Goal: Navigation & Orientation: Find specific page/section

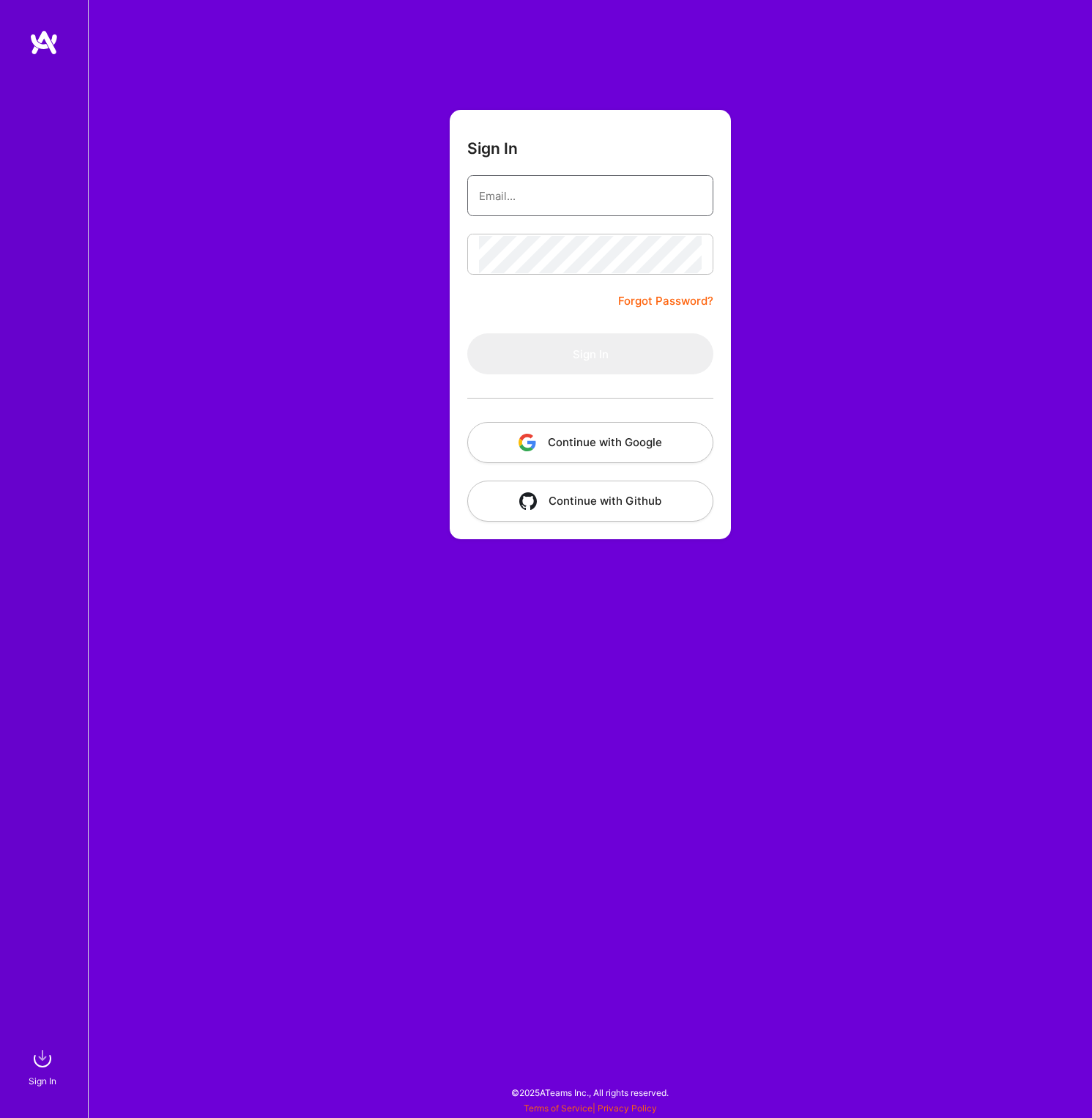
click at [550, 199] on input "email" at bounding box center [591, 196] width 223 height 37
click at [0, 1111] on com-1password-button at bounding box center [0, 1111] width 0 height 0
type input "[PERSON_NAME][EMAIL_ADDRESS][PERSON_NAME][DOMAIN_NAME]"
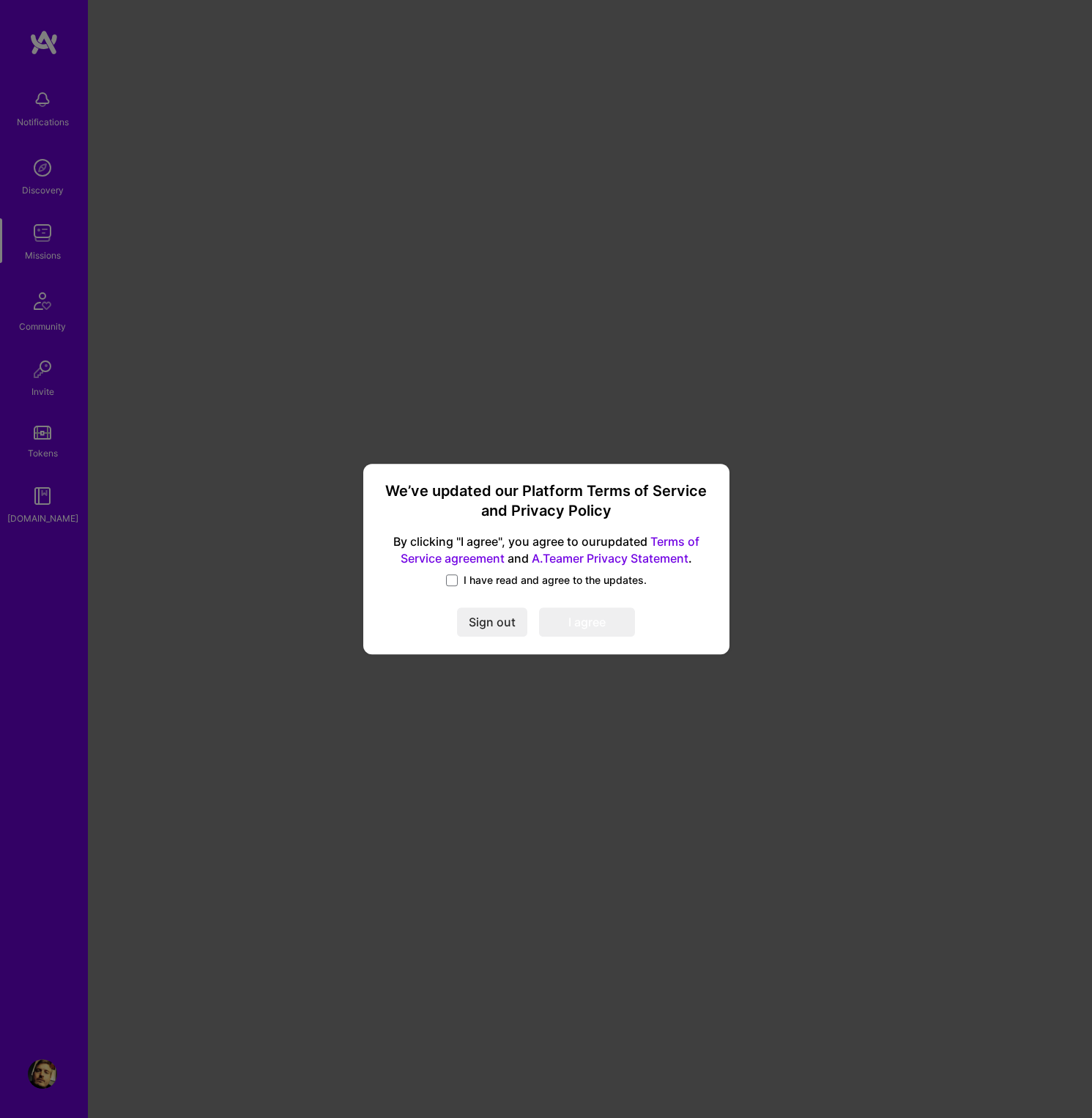
click at [456, 569] on div "We’ve updated our Platform Terms of Service and Privacy Policy By clicking "I a…" at bounding box center [546, 559] width 354 height 178
click at [447, 578] on span at bounding box center [452, 580] width 12 height 12
click at [0, 0] on input "I have read and agree to the updates." at bounding box center [0, 0] width 0 height 0
click at [597, 617] on button "I agree" at bounding box center [587, 621] width 96 height 29
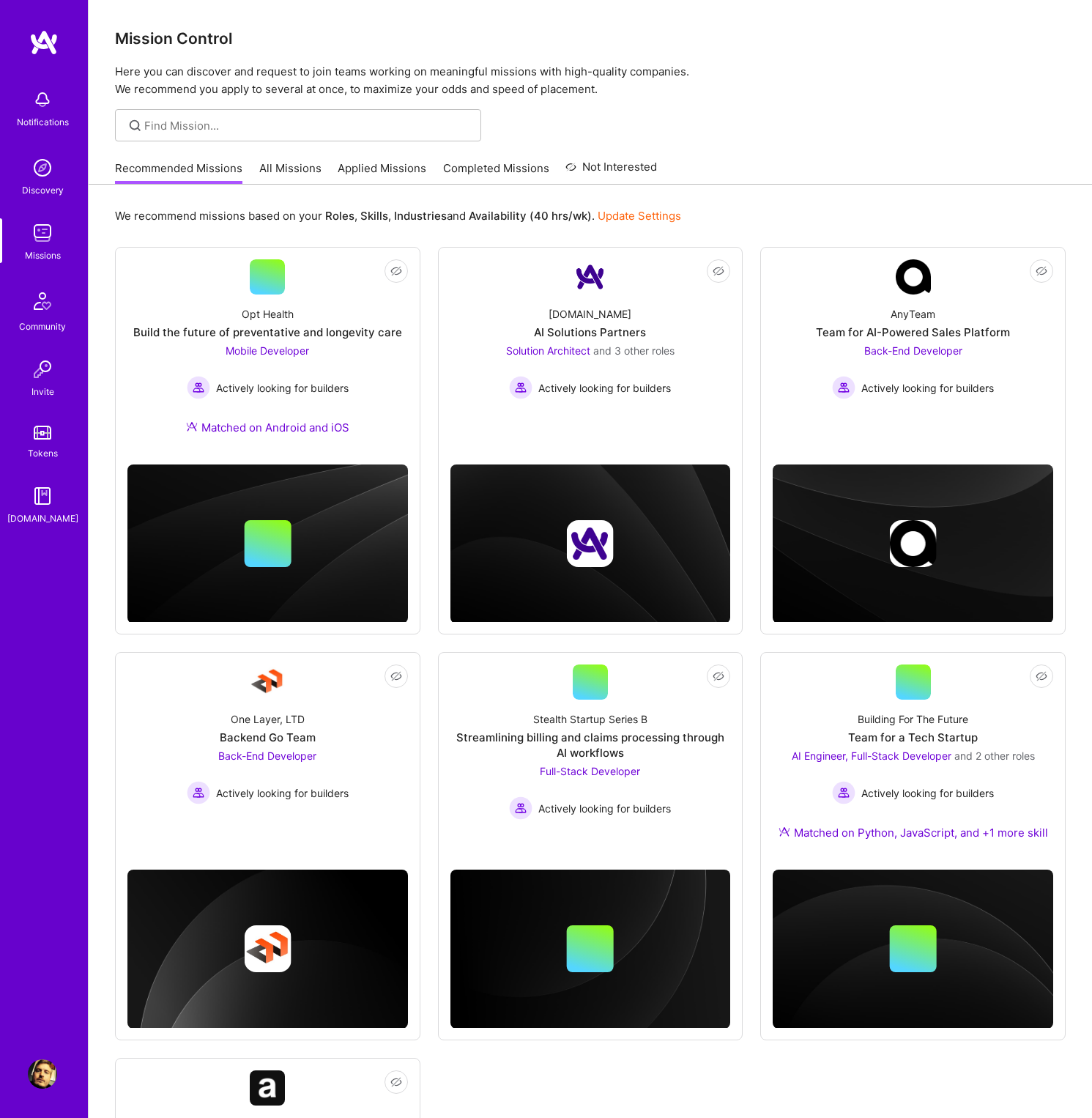
click at [42, 378] on img at bounding box center [42, 369] width 29 height 29
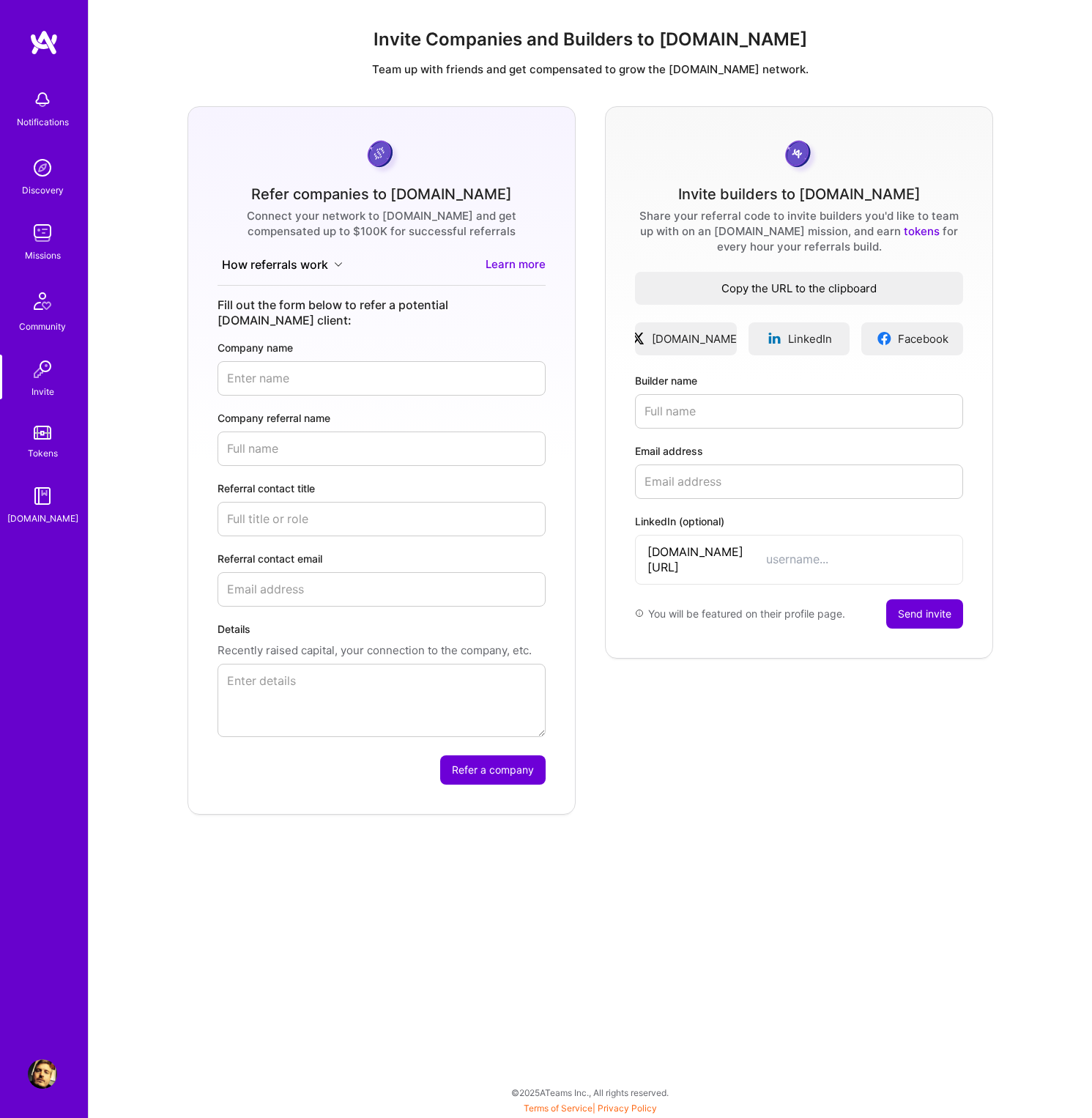
click at [732, 288] on span "Copy the URL to the clipboard" at bounding box center [799, 288] width 328 height 16
